Goal: Transaction & Acquisition: Purchase product/service

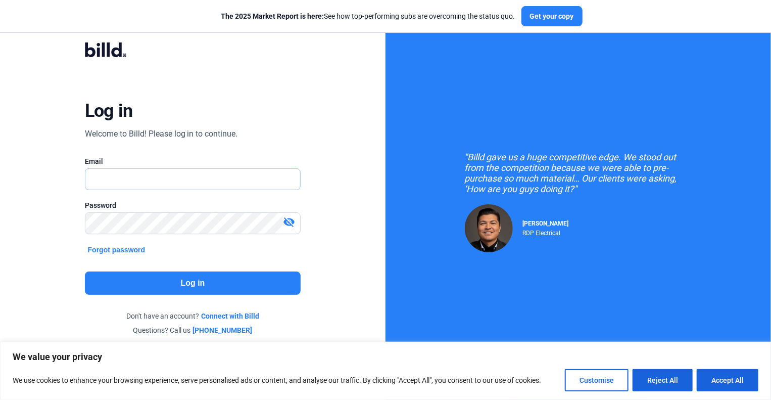
click at [255, 170] on input "text" at bounding box center [192, 179] width 215 height 21
type input "[EMAIL_ADDRESS][DOMAIN_NAME]"
click at [267, 291] on button "Log in" at bounding box center [193, 282] width 216 height 23
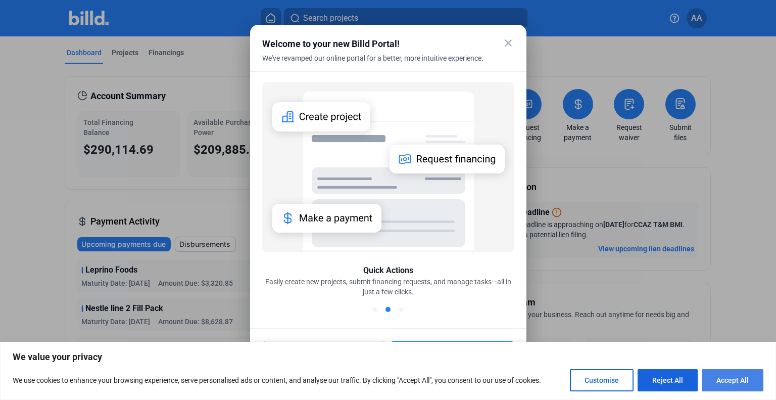
click at [732, 385] on button "Accept All" at bounding box center [733, 380] width 62 height 22
checkbox input "true"
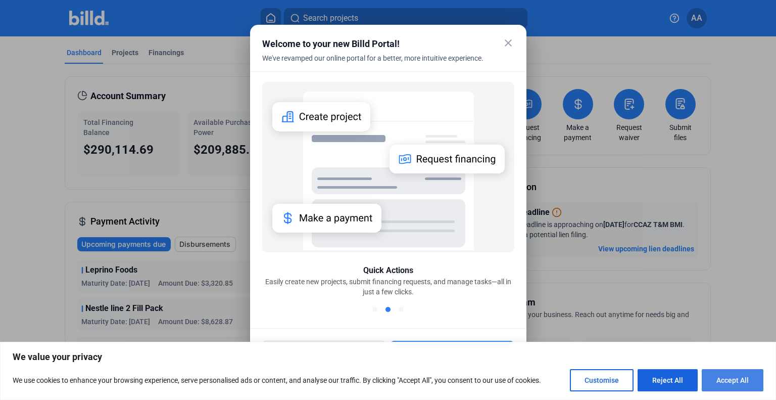
checkbox input "true"
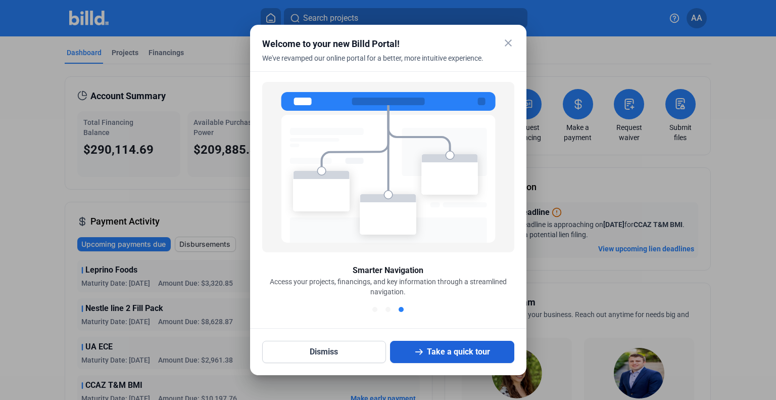
click at [469, 356] on button "Take a quick tour" at bounding box center [452, 352] width 124 height 22
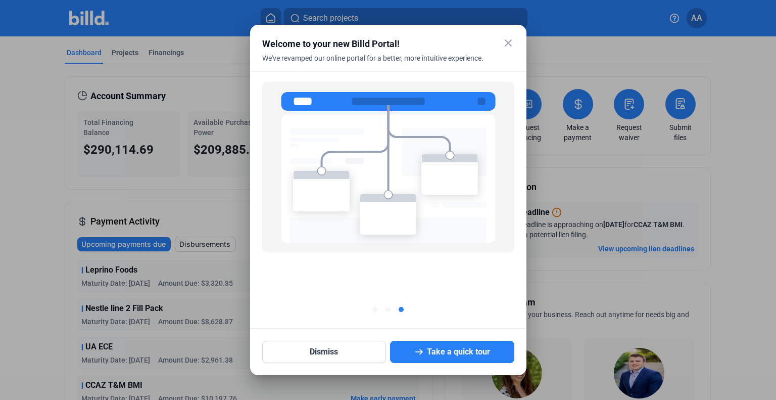
click at [507, 41] on mat-icon "close" at bounding box center [508, 43] width 12 height 12
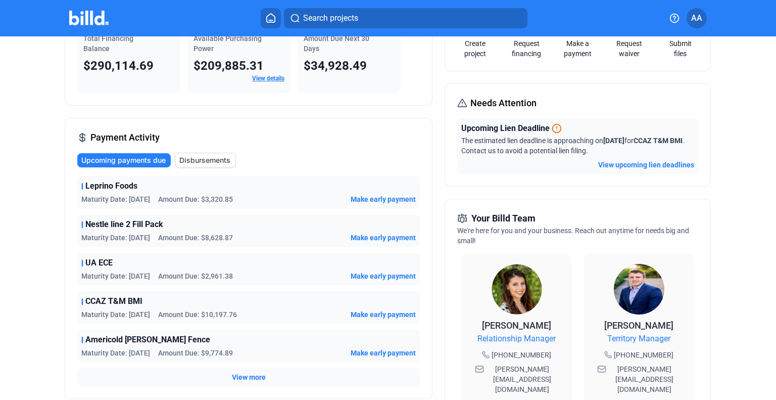
scroll to position [84, 0]
click at [386, 240] on span "Make early payment" at bounding box center [383, 237] width 65 height 10
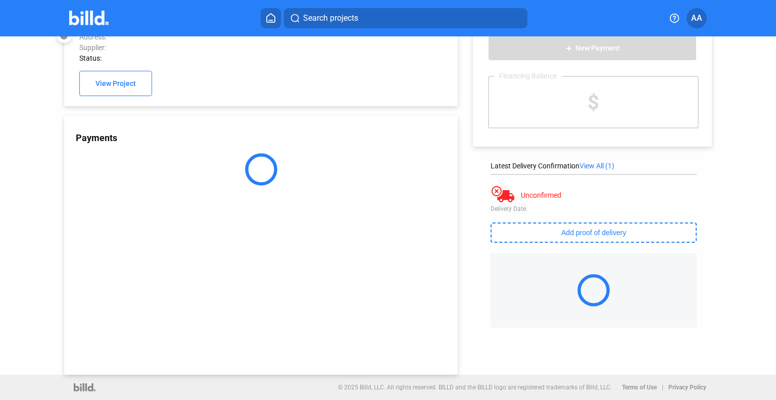
scroll to position [48, 0]
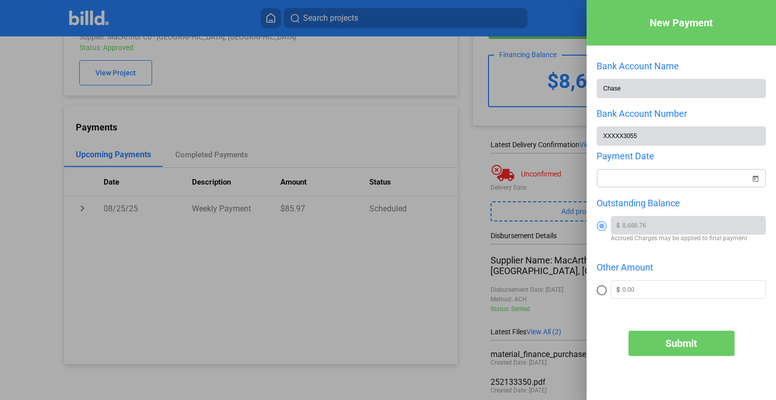
click at [649, 179] on div at bounding box center [677, 178] width 148 height 18
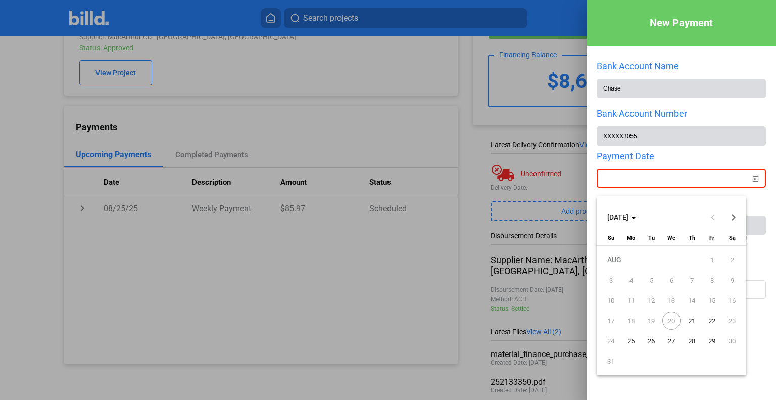
click at [688, 323] on span "21" at bounding box center [692, 320] width 18 height 18
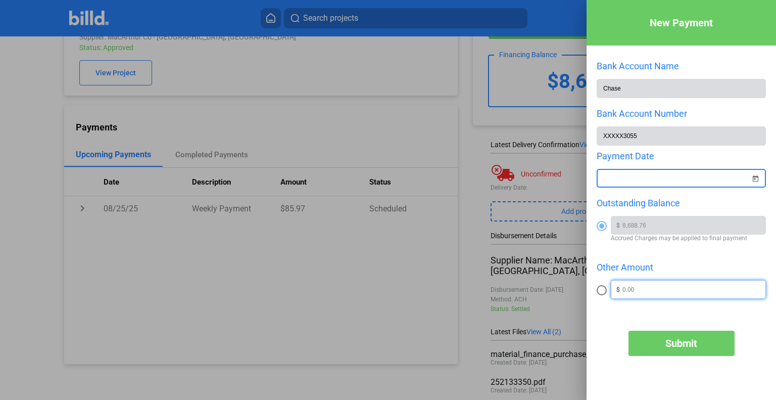
click at [653, 296] on input "text" at bounding box center [694, 287] width 143 height 15
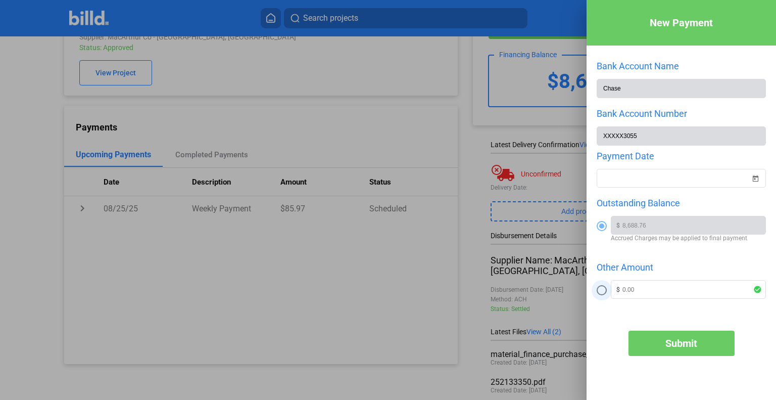
click at [601, 295] on span at bounding box center [602, 290] width 10 height 10
click at [601, 295] on input "radio" at bounding box center [602, 290] width 10 height 10
radio input "true"
click at [643, 296] on input "text" at bounding box center [688, 287] width 131 height 15
click at [662, 296] on input "text" at bounding box center [694, 287] width 143 height 15
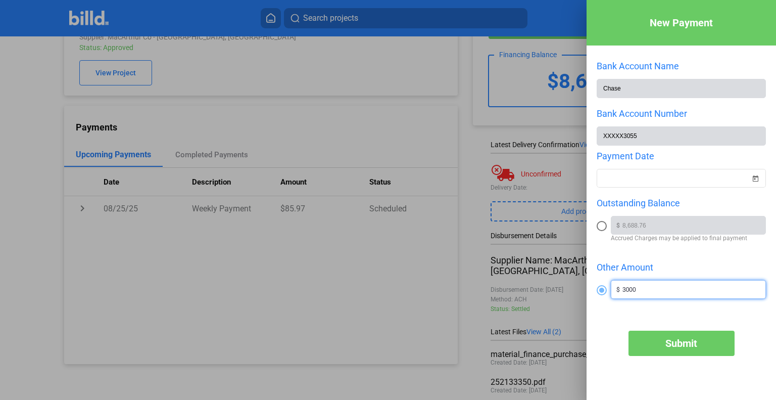
type input "3,000"
click at [670, 334] on div "New Payment Bank Account Name Chase Bank Account Number XXXXX3055 Payment Date …" at bounding box center [682, 184] width 190 height 369
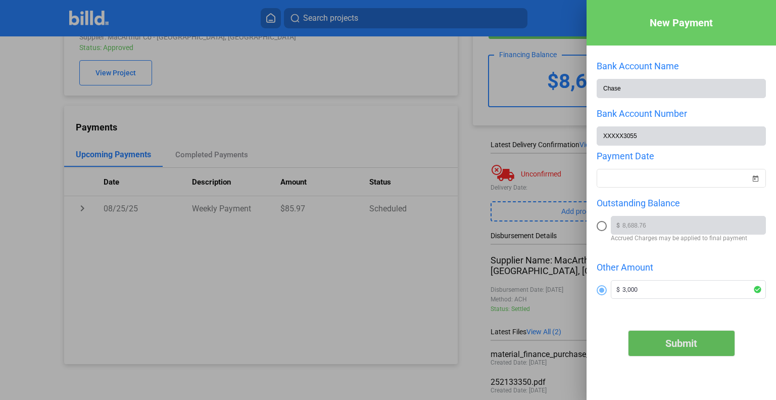
click at [672, 349] on span "Submit" at bounding box center [682, 343] width 32 height 12
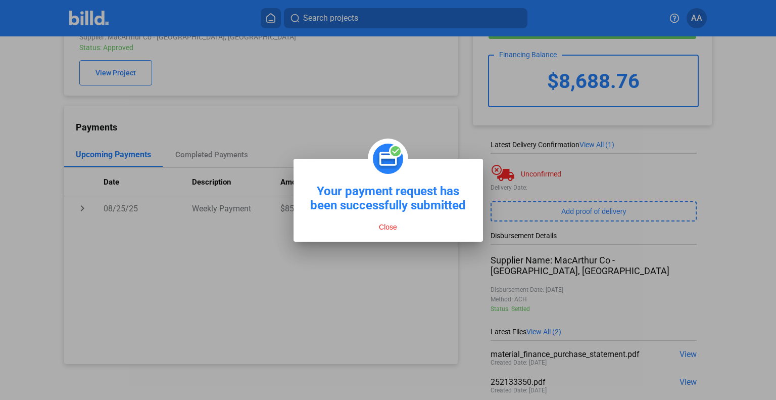
click at [398, 229] on button "Close" at bounding box center [388, 226] width 24 height 9
